Goal: Find specific page/section: Find specific page/section

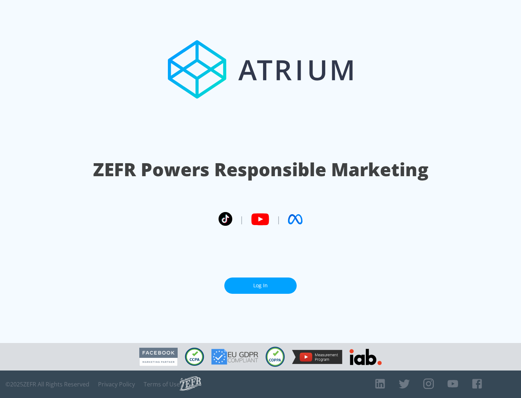
click at [261, 286] on link "Log In" at bounding box center [261, 286] width 72 height 16
